Goal: Information Seeking & Learning: Understand process/instructions

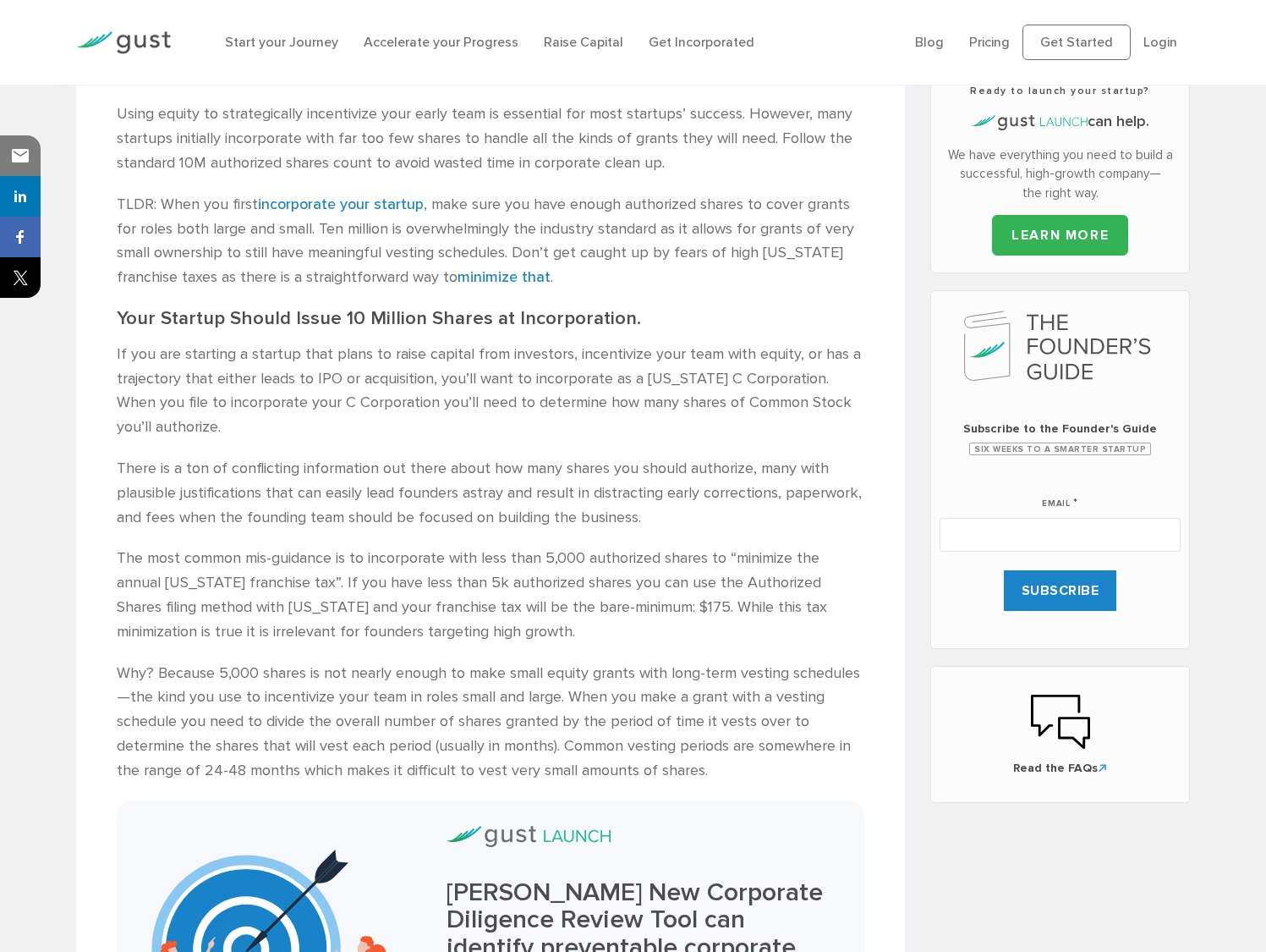
scroll to position [608, 0]
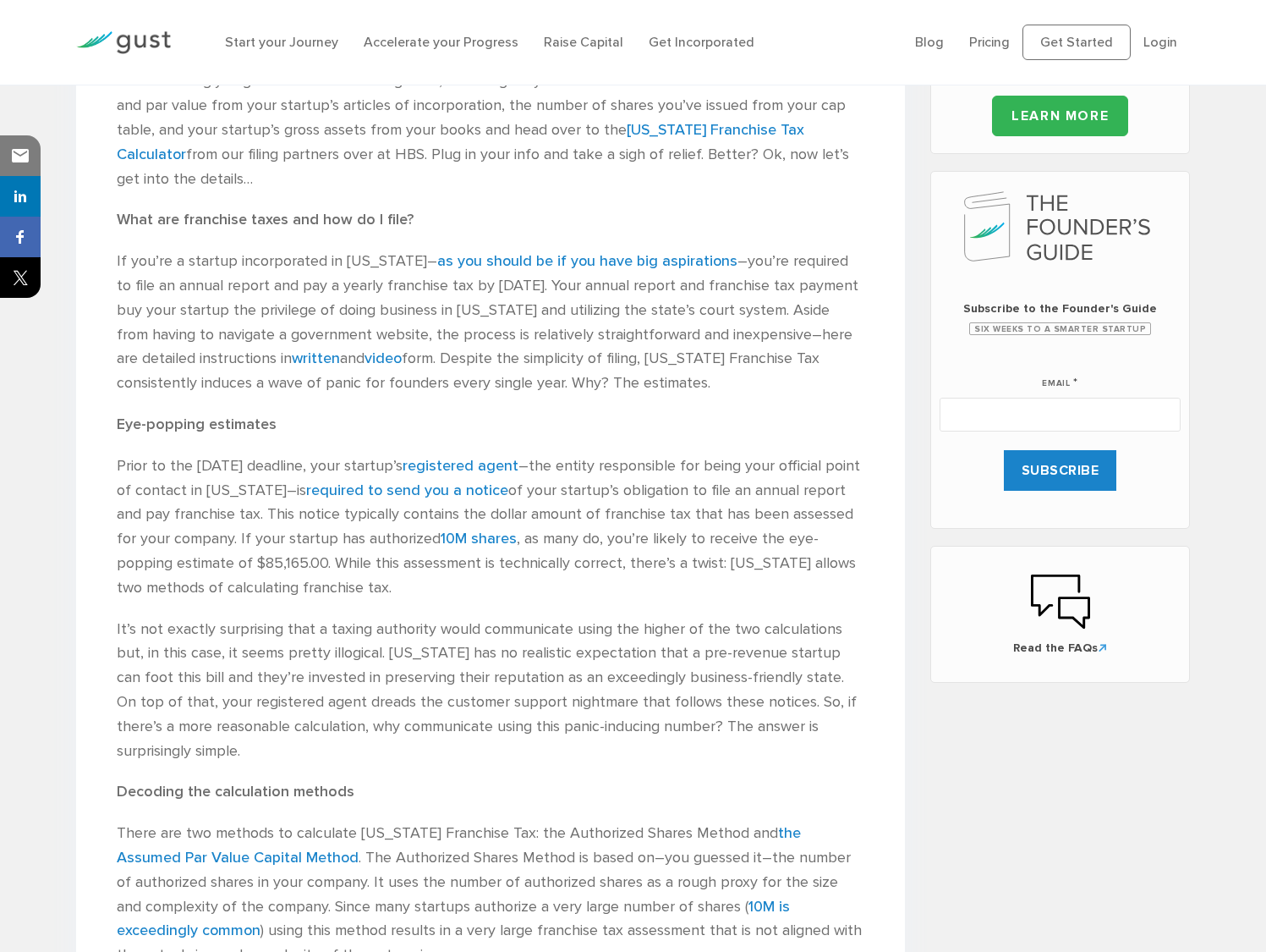
scroll to position [1294, 0]
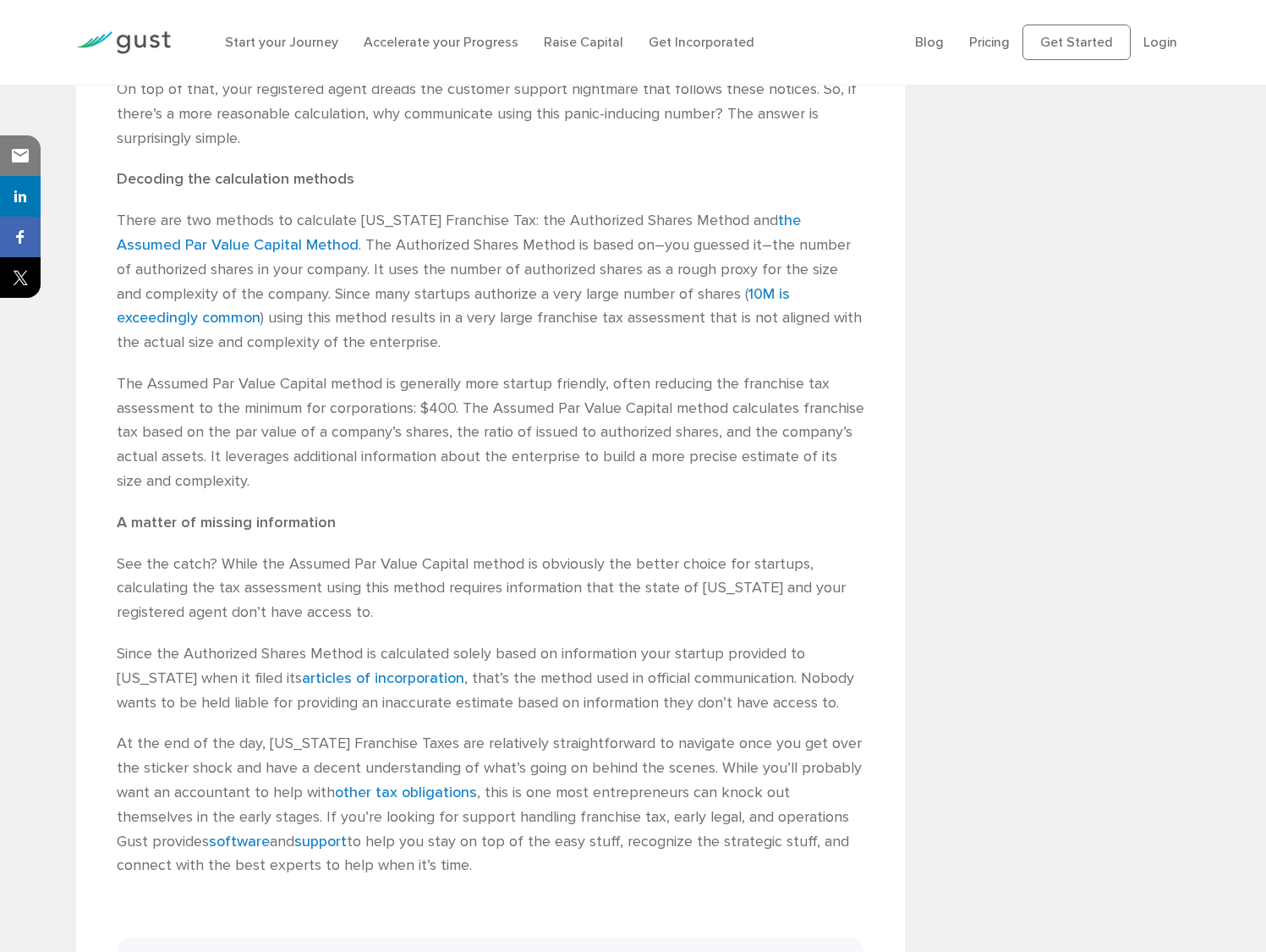
click at [352, 355] on p "There are two methods to calculate [US_STATE] Franchise Tax: the Authorized Sha…" at bounding box center [491, 281] width 748 height 147
click at [352, 253] on link "the Assumed Par Value Capital Method" at bounding box center [459, 232] width 684 height 42
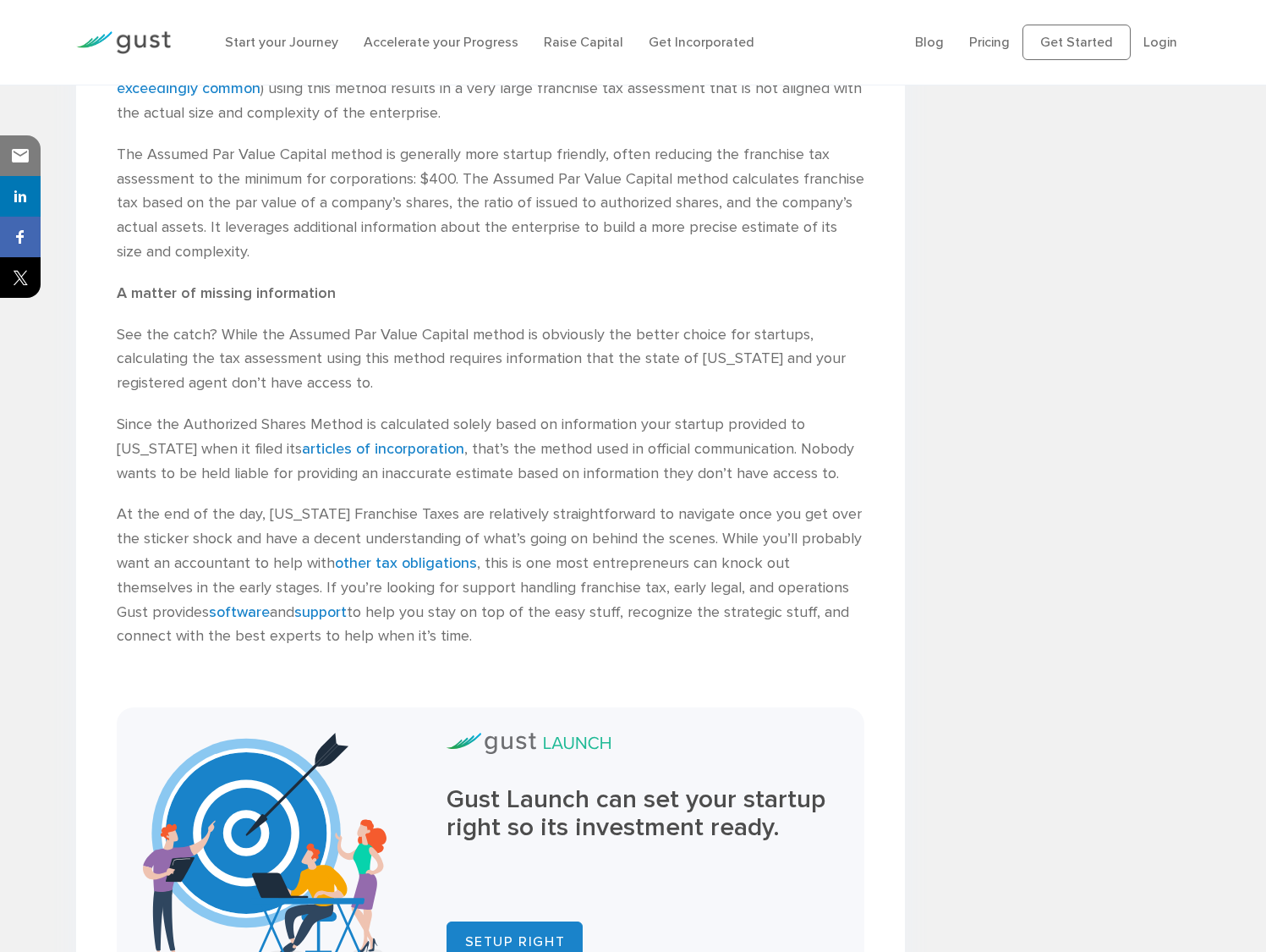
scroll to position [1535, 0]
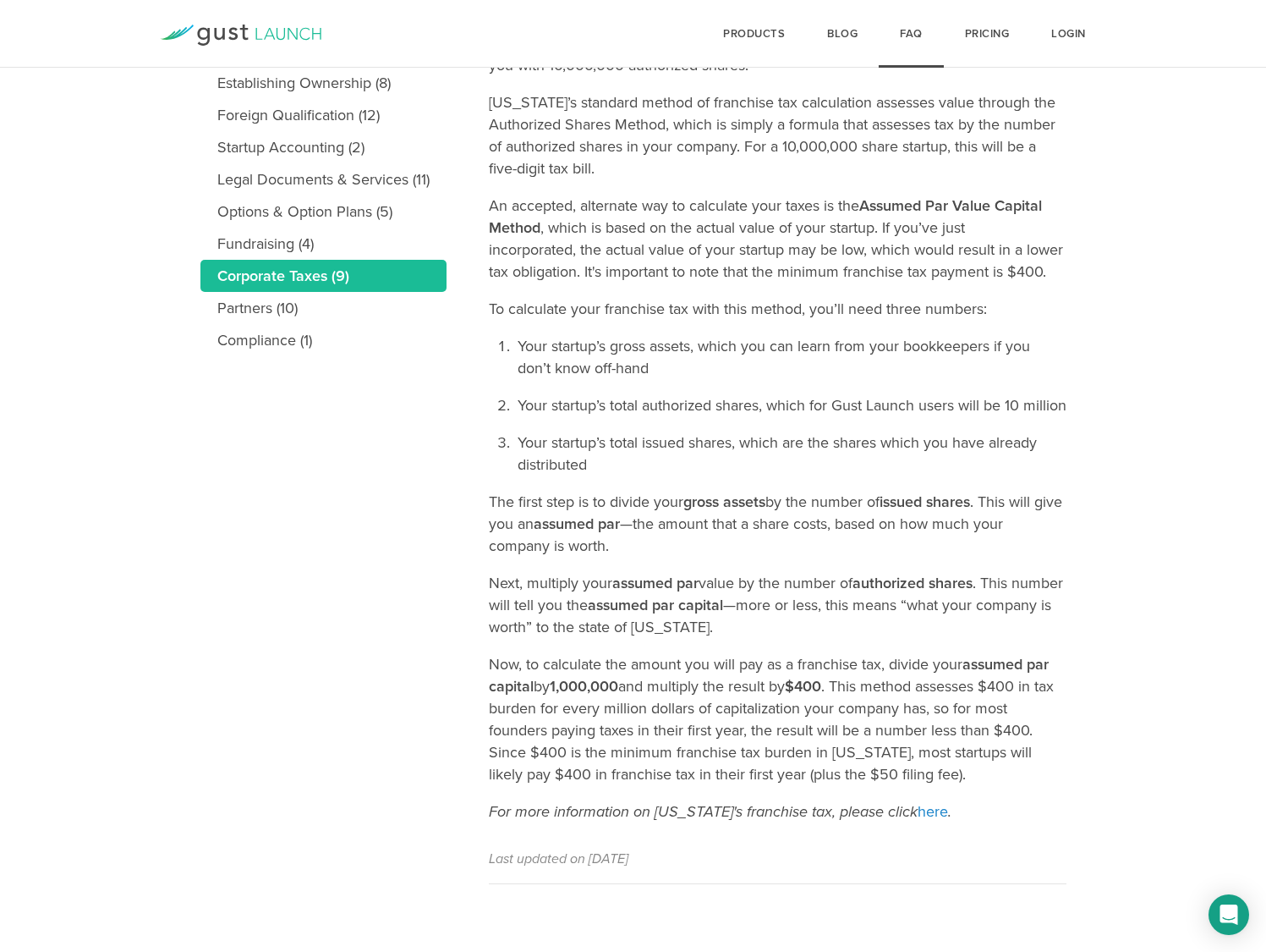
scroll to position [446, 0]
click at [918, 810] on link "here" at bounding box center [933, 812] width 31 height 19
